Goal: Task Accomplishment & Management: Manage account settings

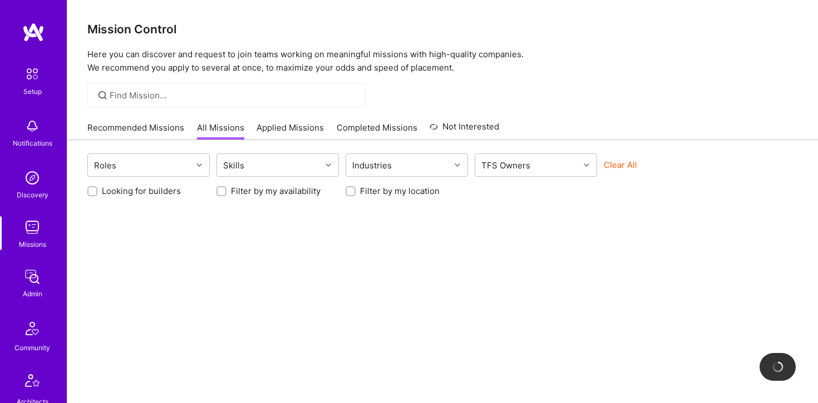
scroll to position [348, 0]
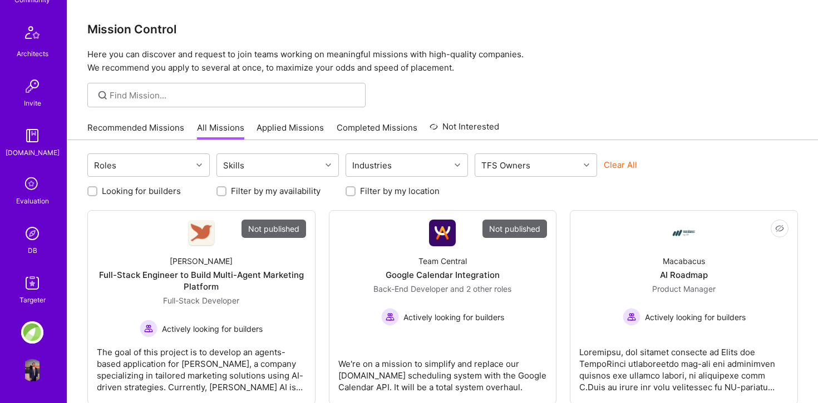
click at [33, 235] on img at bounding box center [32, 233] width 22 height 22
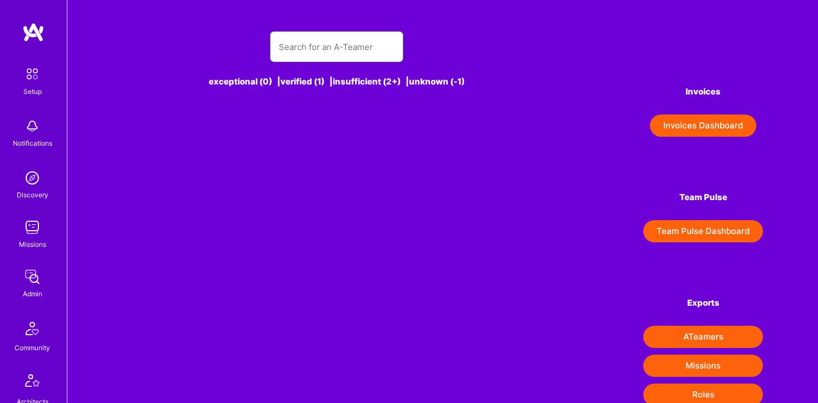
click at [298, 33] on input "text" at bounding box center [337, 47] width 116 height 28
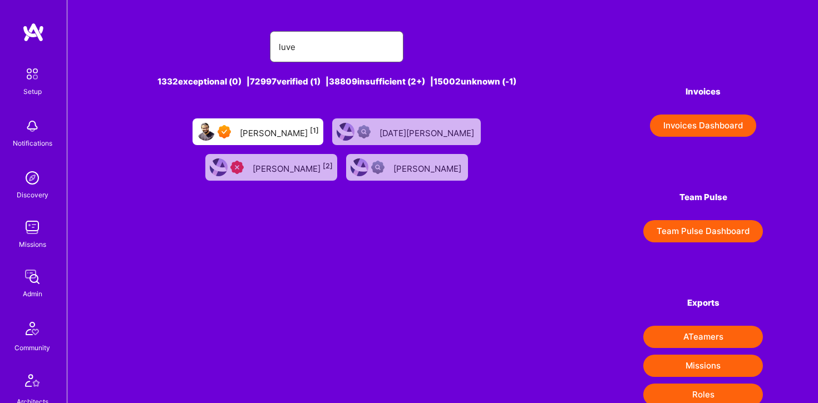
type input "luve"
click at [235, 140] on div "Luve Singh [1]" at bounding box center [257, 131] width 131 height 27
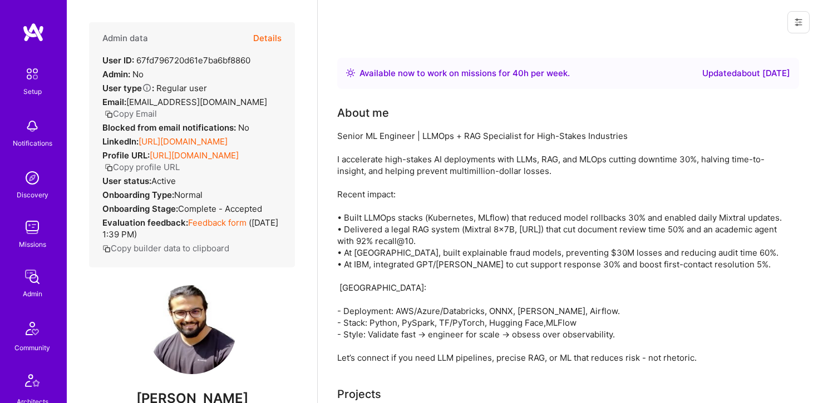
click at [277, 37] on button "Details" at bounding box center [267, 38] width 28 height 32
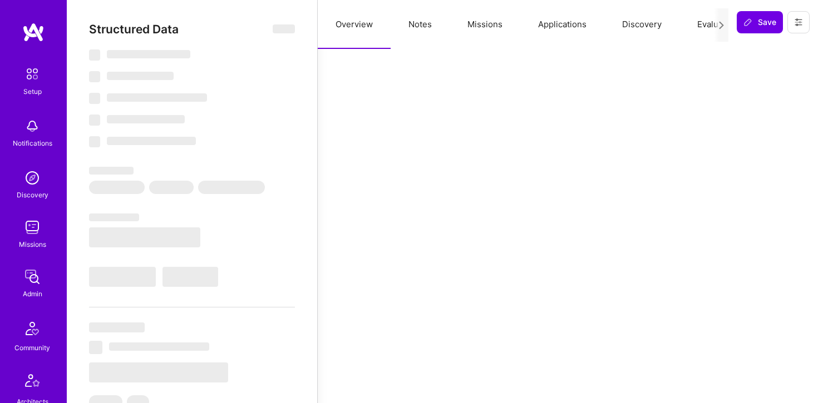
click at [425, 25] on button "Notes" at bounding box center [419, 24] width 59 height 49
select select "Right Now"
select select "7"
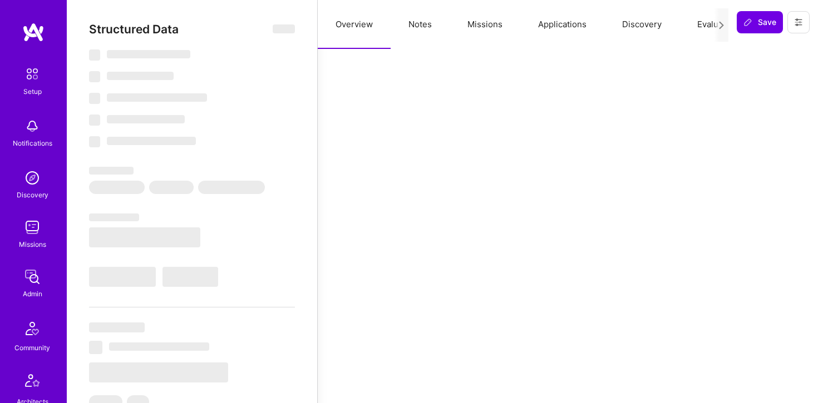
select select "6"
select select "IN"
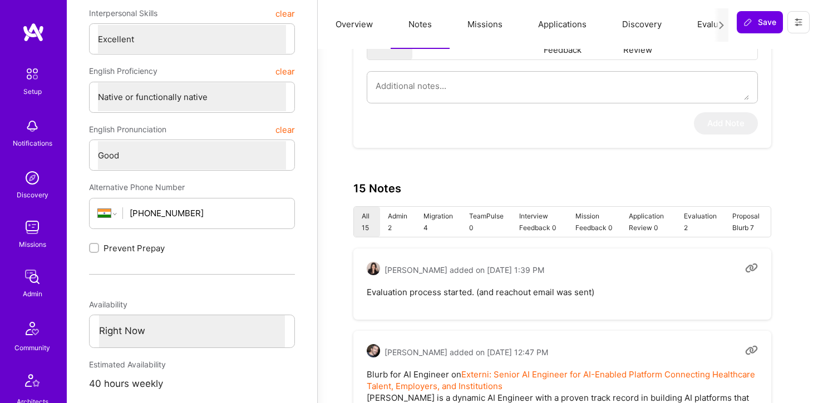
scroll to position [253, 0]
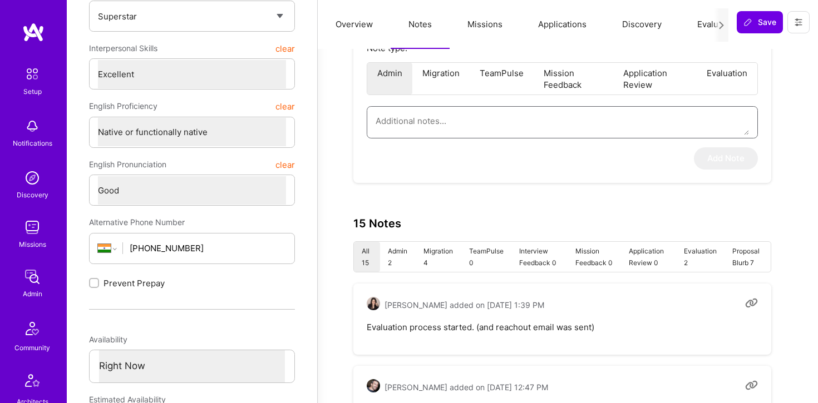
click at [432, 124] on textarea at bounding box center [561, 121] width 373 height 28
paste textarea "Anguleris interviewed the candidate but was very unimpressed with his interpers…"
type textarea "x"
type textarea "Anguleris interviewed the candidate but was very unimpressed with his interpers…"
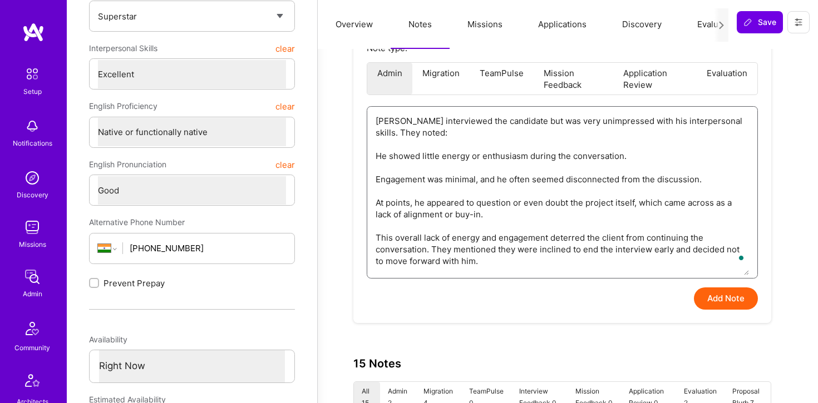
click at [377, 156] on textarea "Anguleris interviewed the candidate but was very unimpressed with his interpers…" at bounding box center [561, 191] width 373 height 169
type textarea "x"
type textarea "Anguleris interviewed the candidate but was very unimpressed with his interpers…"
click at [377, 178] on textarea "Anguleris interviewed the candidate but was very unimpressed with his interpers…" at bounding box center [561, 191] width 373 height 169
type textarea "x"
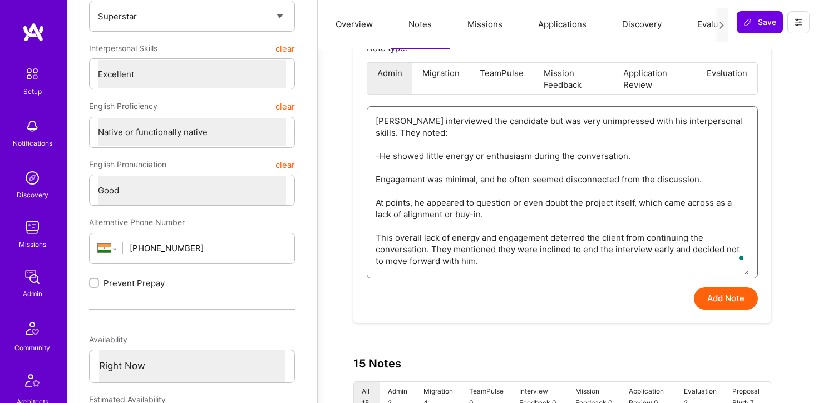
type textarea "Anguleris interviewed the candidate but was very unimpressed with his interpers…"
type textarea "x"
type textarea "Anguleris interviewed the candidate but was very unimpressed with his interpers…"
type textarea "x"
type textarea "Anguleris interviewed the candidate but was very unimpressed with his interpers…"
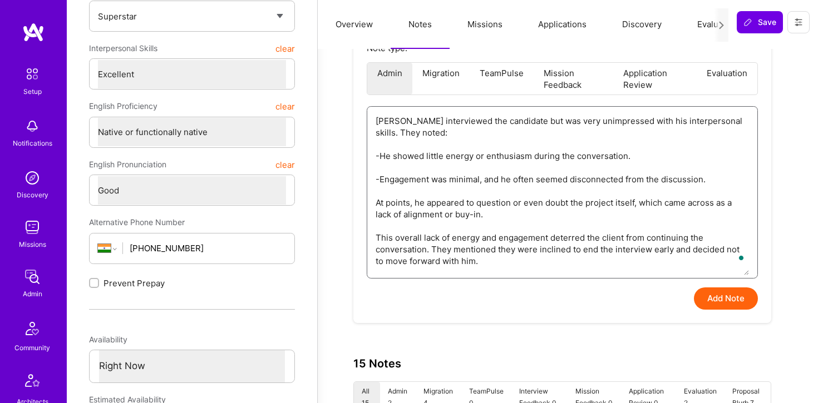
click at [377, 201] on textarea "Anguleris interviewed the candidate but was very unimpressed with his interpers…" at bounding box center [561, 191] width 373 height 169
type textarea "x"
type textarea "Anguleris interviewed the candidate but was very unimpressed with his interpers…"
click at [710, 299] on button "Add Note" at bounding box center [726, 299] width 64 height 22
type textarea "x"
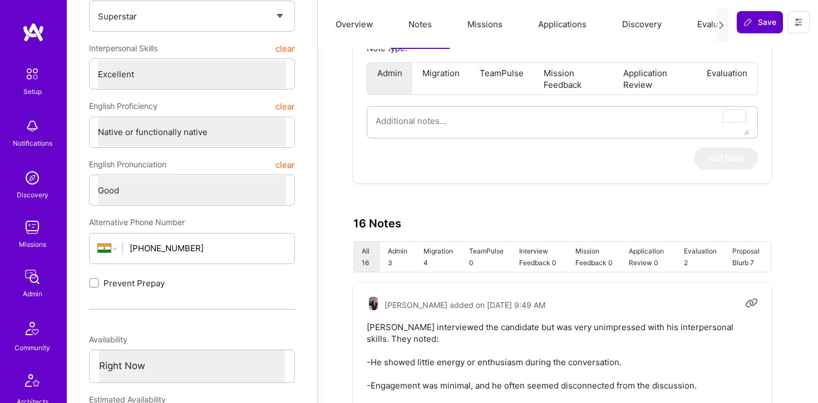
click at [755, 26] on span "Save" at bounding box center [759, 22] width 33 height 11
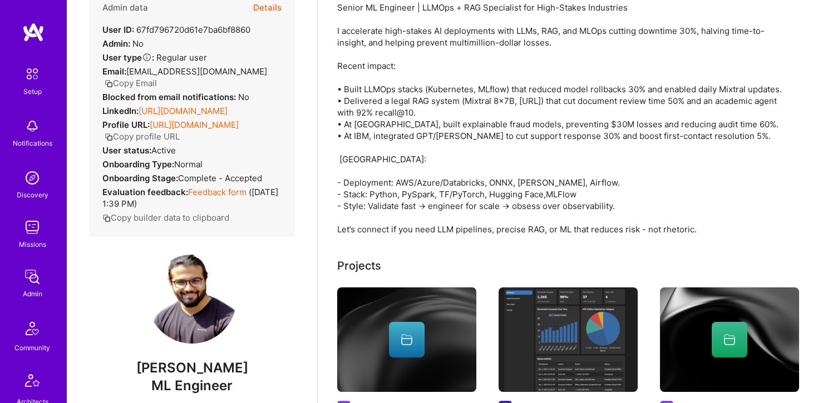
scroll to position [0, 0]
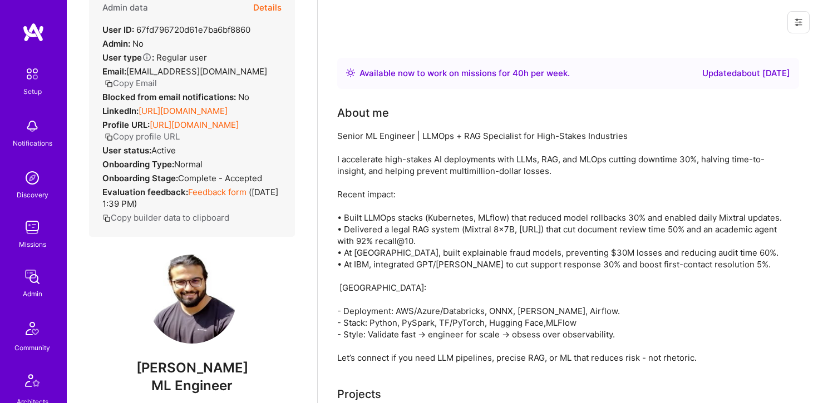
click at [227, 106] on link "https://linkedin.com/in/luvesingh" at bounding box center [182, 111] width 89 height 11
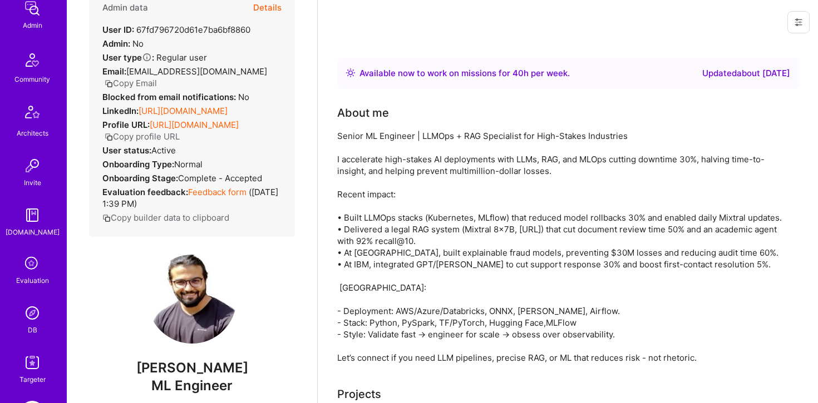
scroll to position [348, 0]
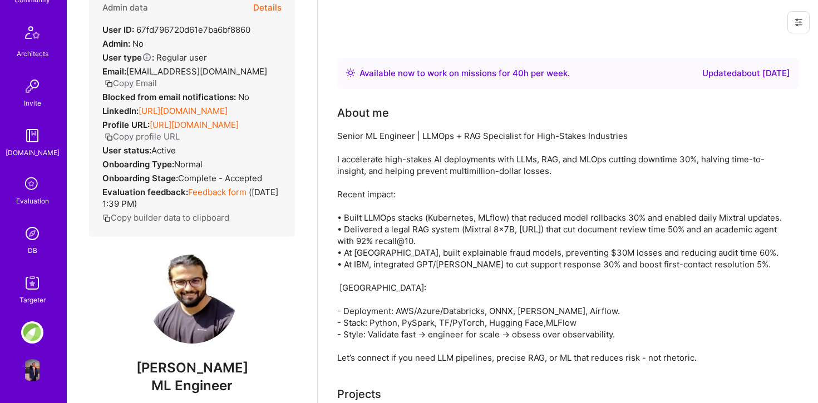
click at [33, 230] on img at bounding box center [32, 233] width 22 height 22
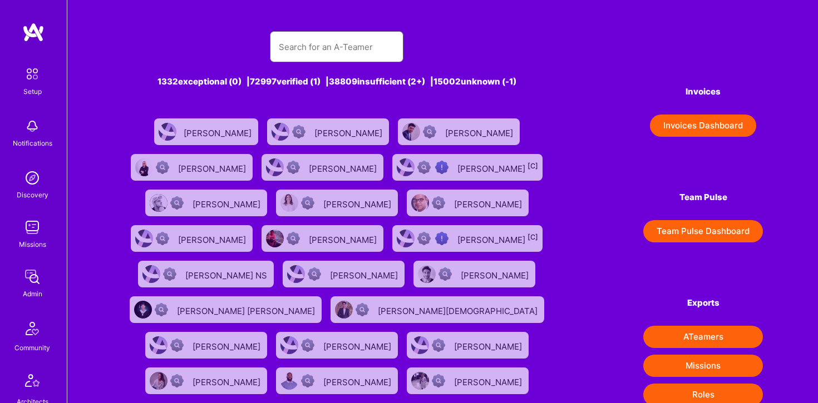
click at [345, 42] on input "text" at bounding box center [337, 47] width 116 height 28
type input "martin stru"
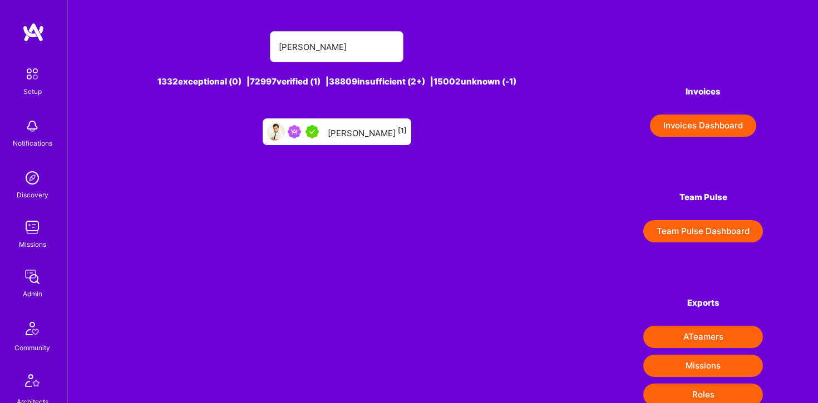
click at [351, 132] on div "Martin Strutz [1]" at bounding box center [367, 132] width 79 height 14
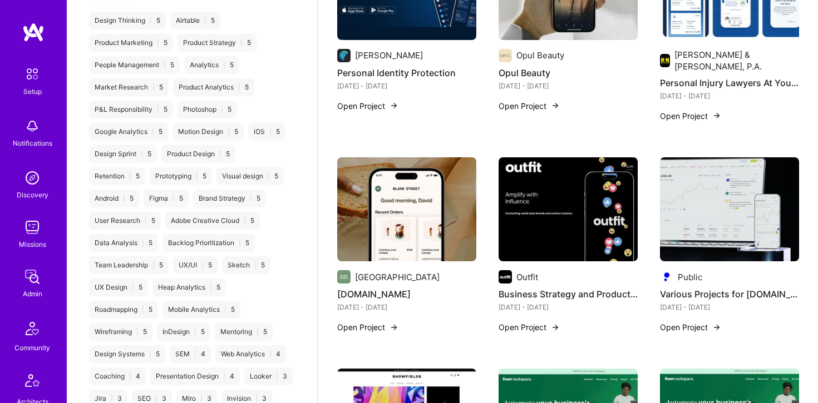
scroll to position [368, 0]
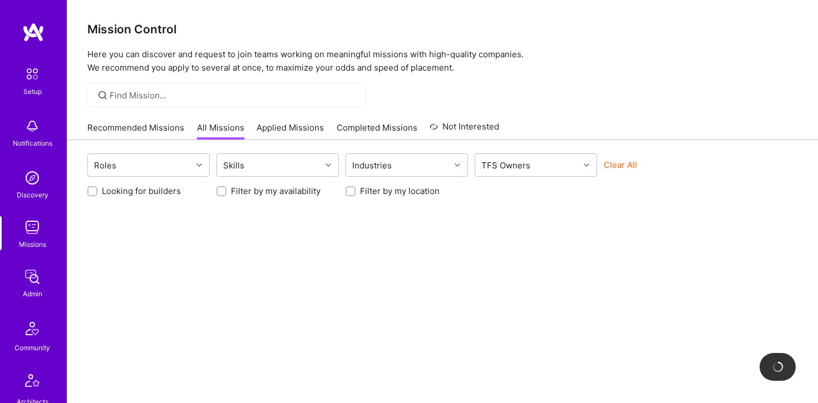
click at [154, 105] on div at bounding box center [226, 95] width 278 height 24
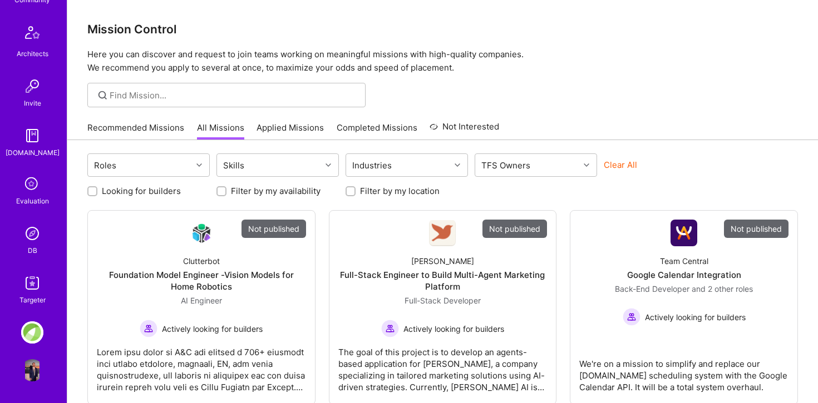
click at [36, 237] on img at bounding box center [32, 233] width 22 height 22
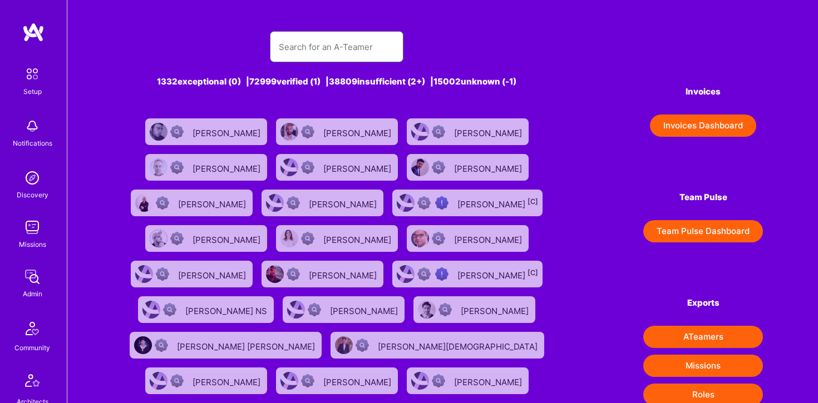
click at [313, 60] on input "text" at bounding box center [337, 47] width 116 height 28
click at [313, 51] on input "text" at bounding box center [337, 47] width 116 height 28
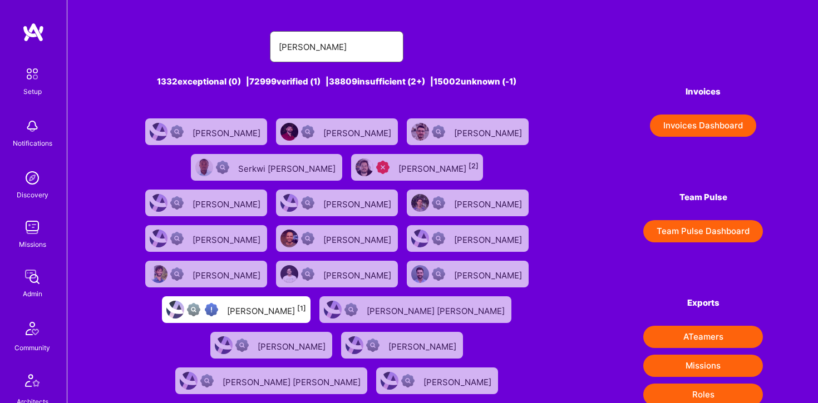
type input "Bruno Nasci"
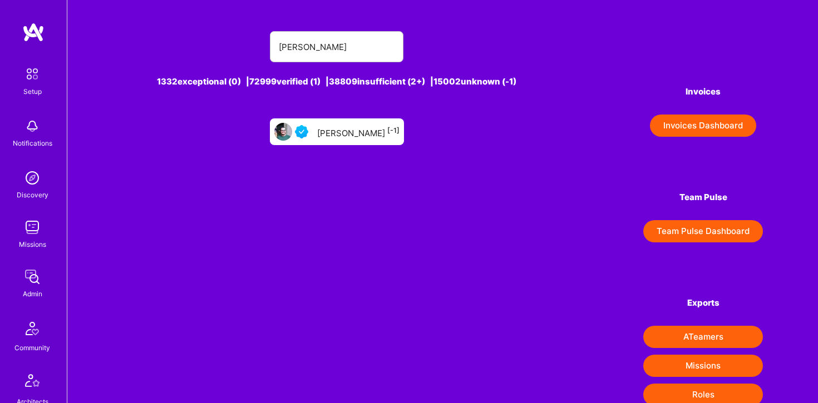
click at [363, 130] on div "Bruno Nascimento [-1]" at bounding box center [358, 132] width 82 height 14
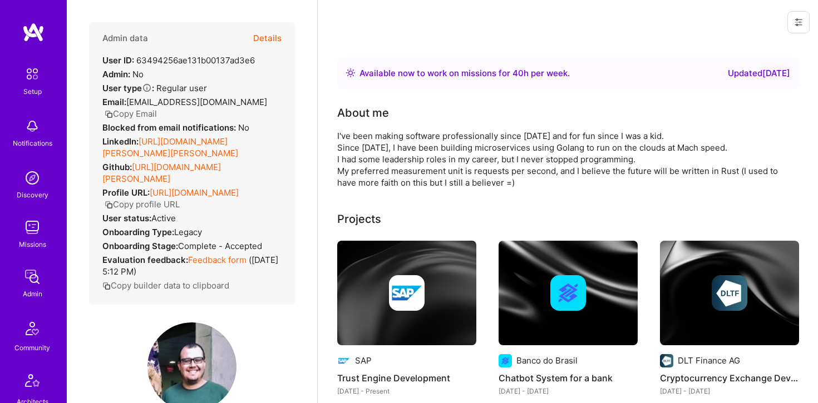
click at [272, 37] on button "Details" at bounding box center [267, 38] width 28 height 32
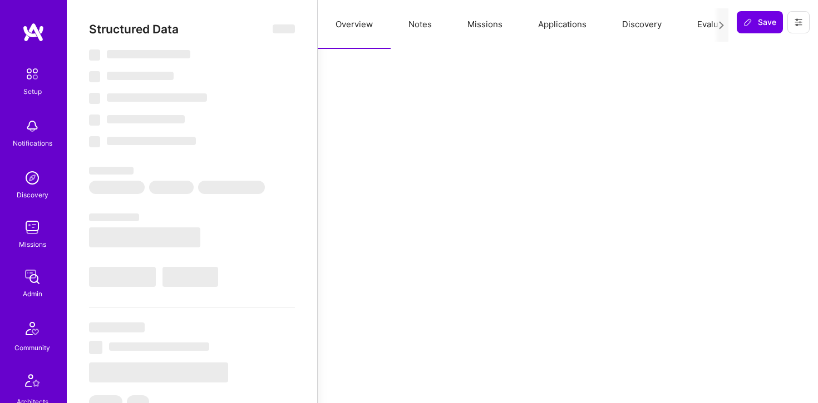
select select "Right Now"
select select "5"
select select "4"
select select "6"
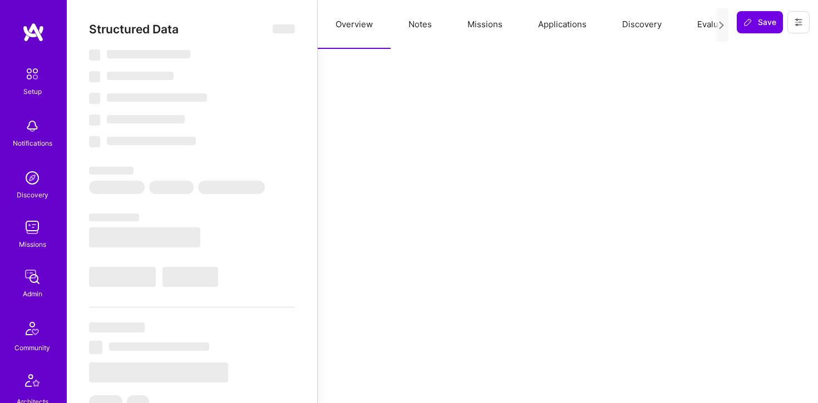
select select "PT"
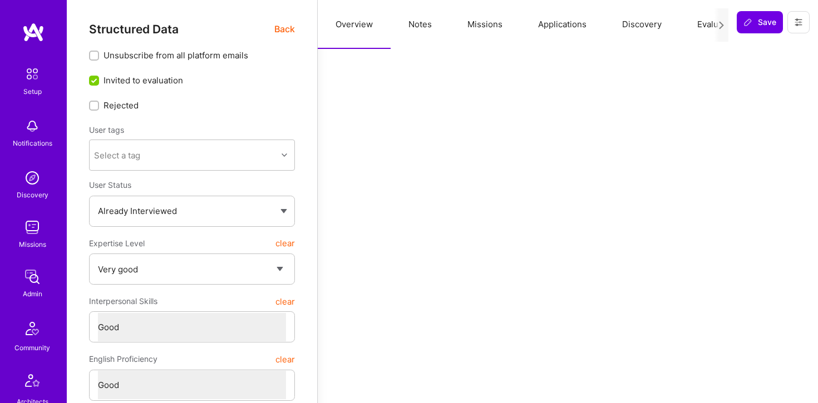
click at [476, 30] on button "Missions" at bounding box center [484, 24] width 71 height 49
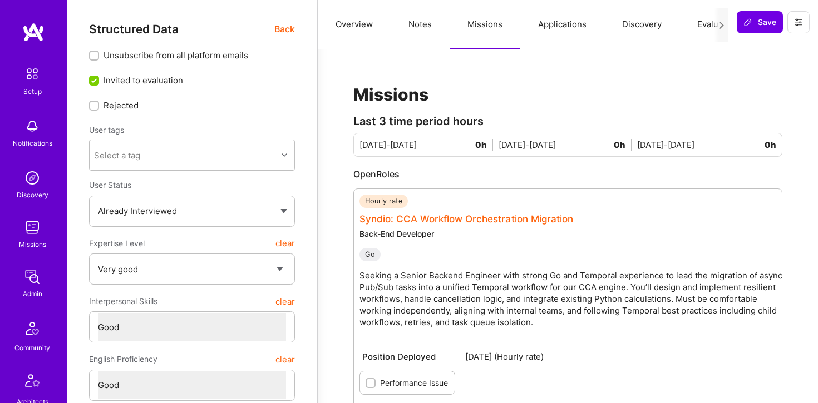
click at [467, 218] on link "Syndio: CCA Workflow Orchestration Migration" at bounding box center [466, 219] width 214 height 11
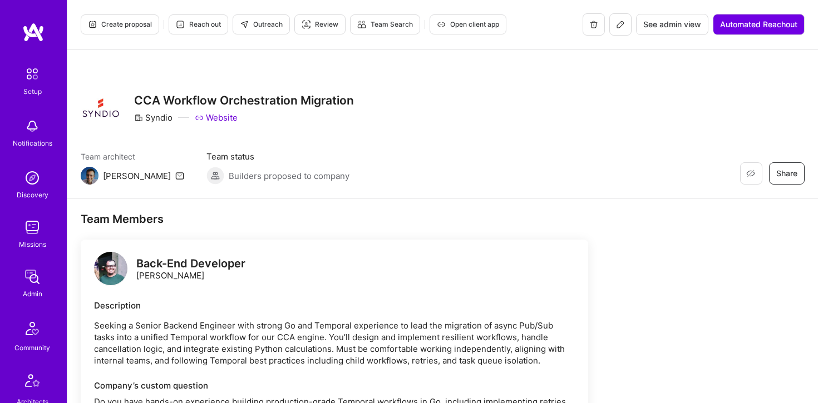
click at [619, 26] on icon at bounding box center [620, 24] width 9 height 9
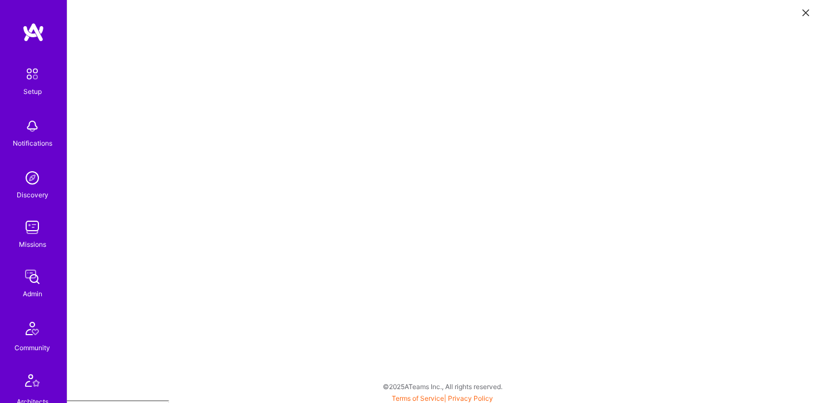
scroll to position [3, 0]
